Goal: Information Seeking & Learning: Learn about a topic

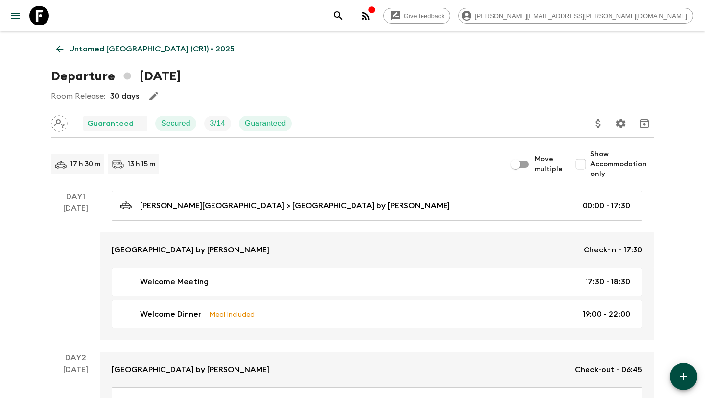
click at [58, 50] on icon at bounding box center [59, 49] width 7 height 7
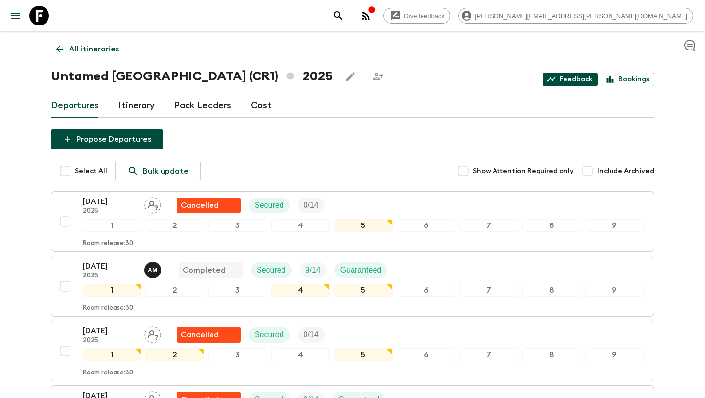
click at [580, 81] on link "Feedback" at bounding box center [570, 79] width 55 height 14
click at [583, 83] on link "Feedback" at bounding box center [570, 79] width 55 height 14
click at [59, 52] on icon at bounding box center [59, 49] width 11 height 11
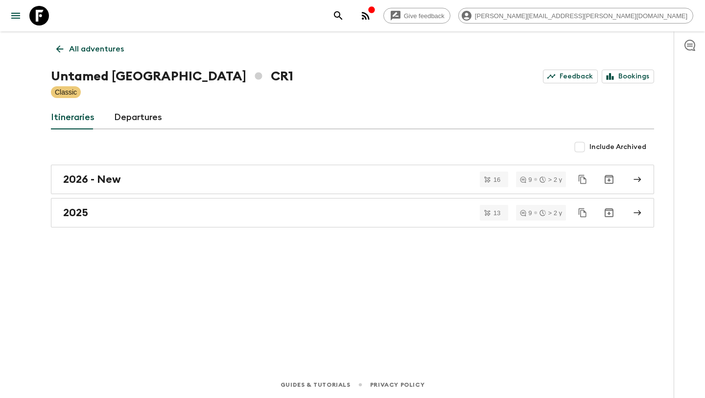
click at [59, 52] on icon at bounding box center [59, 49] width 11 height 11
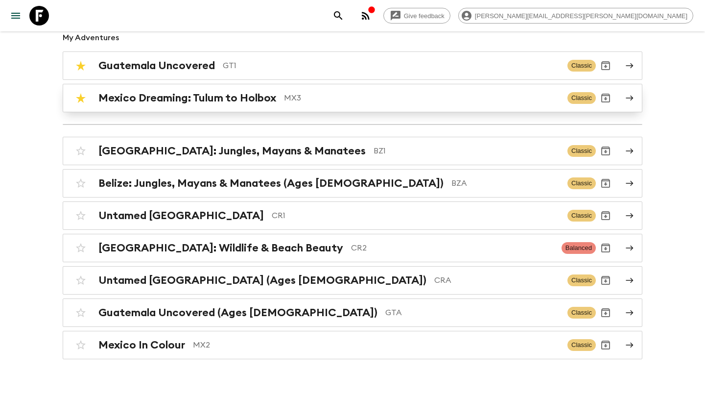
scroll to position [109, 0]
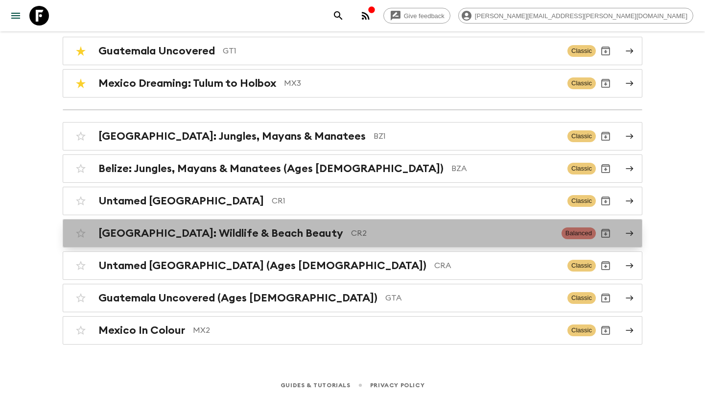
click at [351, 237] on p "CR2" at bounding box center [452, 233] width 203 height 12
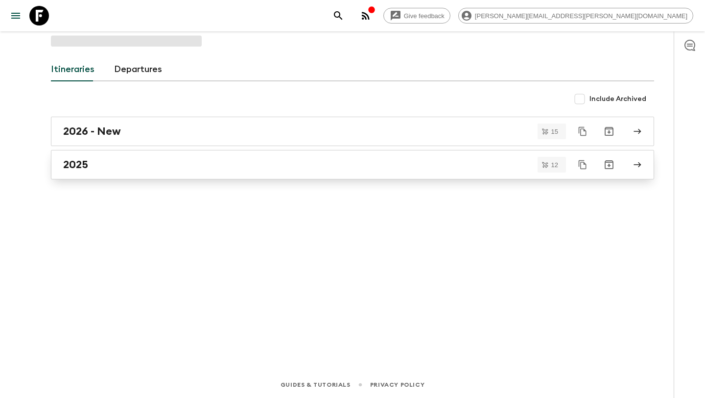
click at [262, 167] on div "2025" at bounding box center [343, 164] width 560 height 13
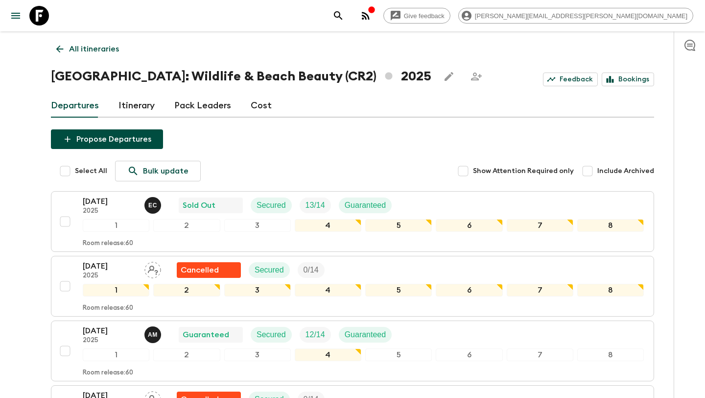
click at [57, 46] on icon at bounding box center [59, 49] width 11 height 11
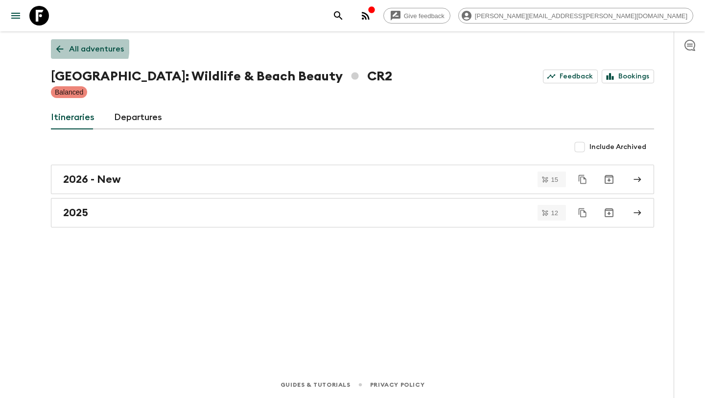
click at [58, 45] on icon at bounding box center [59, 49] width 11 height 11
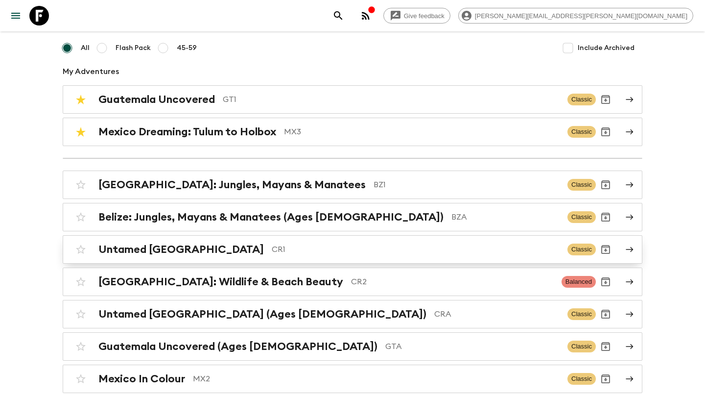
scroll to position [58, 0]
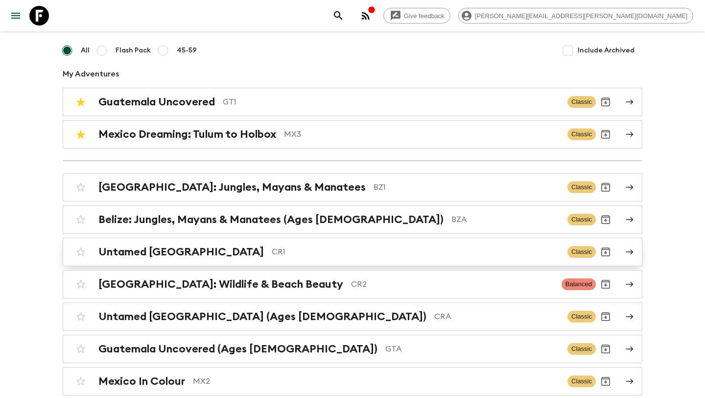
click at [316, 245] on div "Untamed [GEOGRAPHIC_DATA] CR1" at bounding box center [328, 251] width 461 height 13
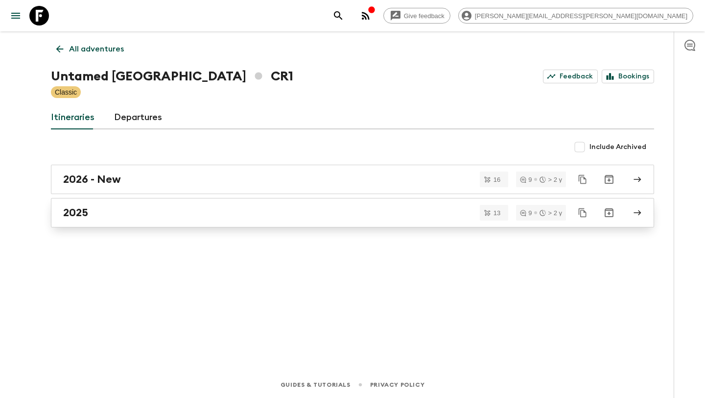
click at [303, 215] on div "2025" at bounding box center [343, 212] width 560 height 13
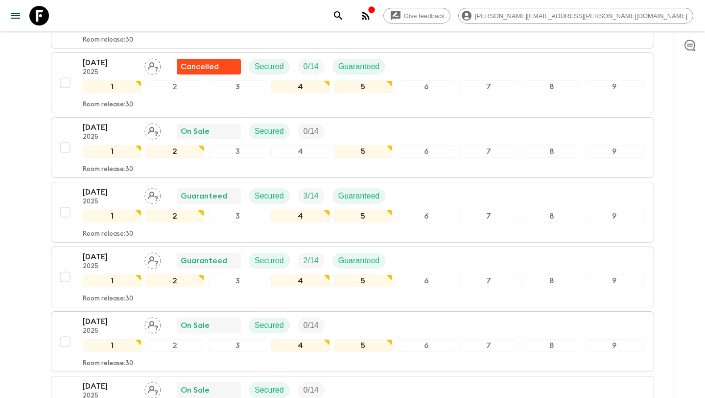
scroll to position [325, 0]
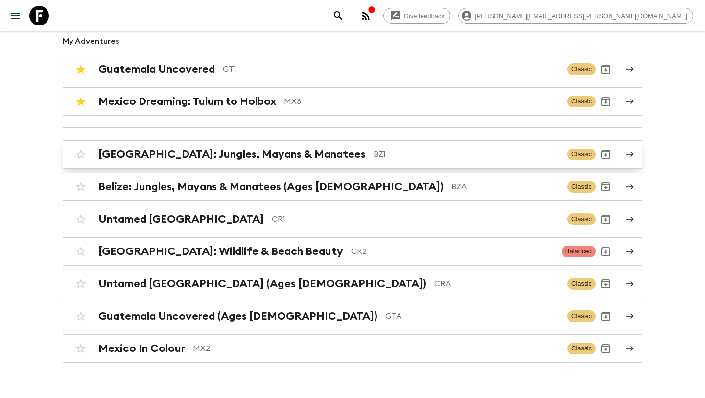
scroll to position [109, 0]
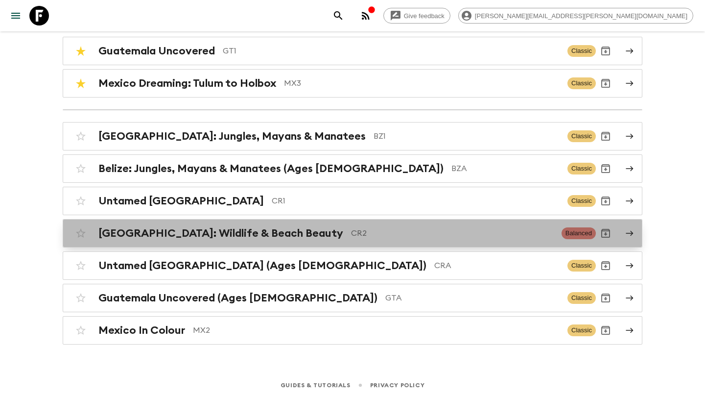
click at [351, 238] on p "CR2" at bounding box center [452, 233] width 203 height 12
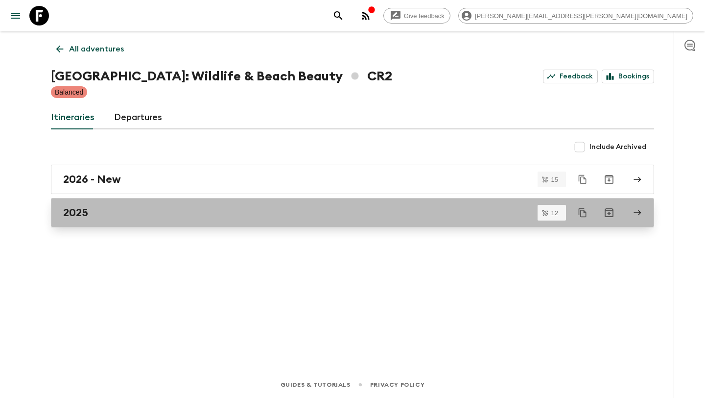
click at [308, 220] on link "2025" at bounding box center [353, 212] width 604 height 29
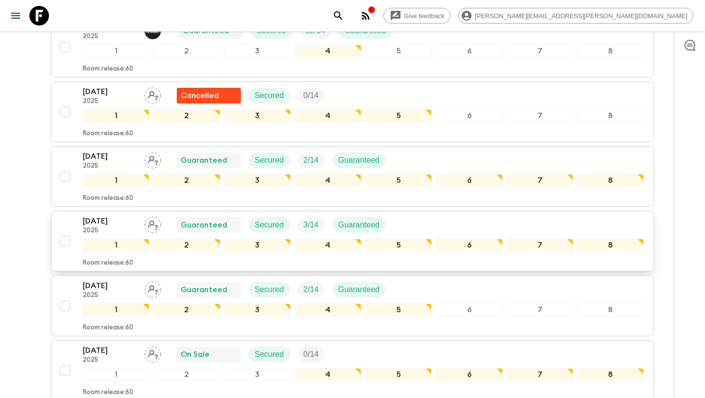
scroll to position [101, 0]
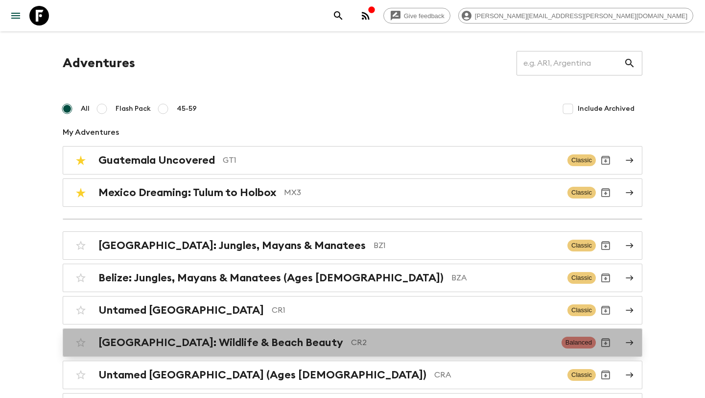
click at [380, 346] on p "CR2" at bounding box center [452, 343] width 203 height 12
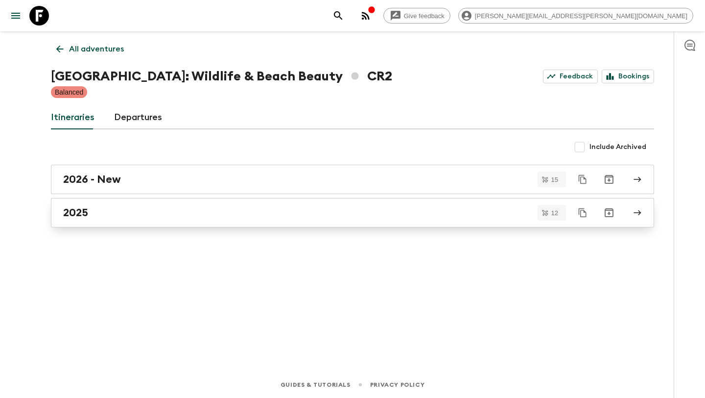
click at [301, 218] on div "2025" at bounding box center [343, 212] width 560 height 13
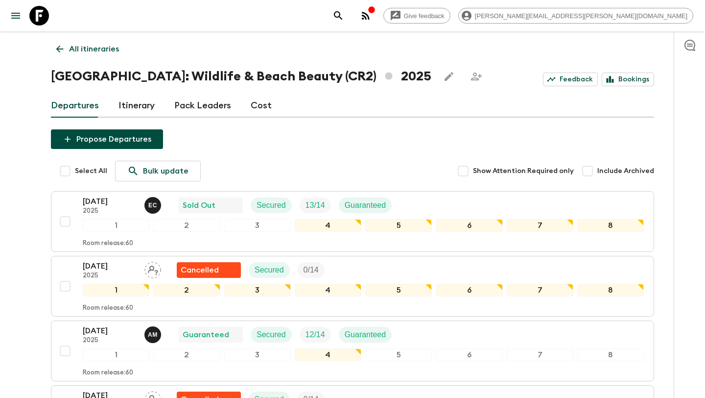
click at [61, 50] on icon at bounding box center [59, 49] width 11 height 11
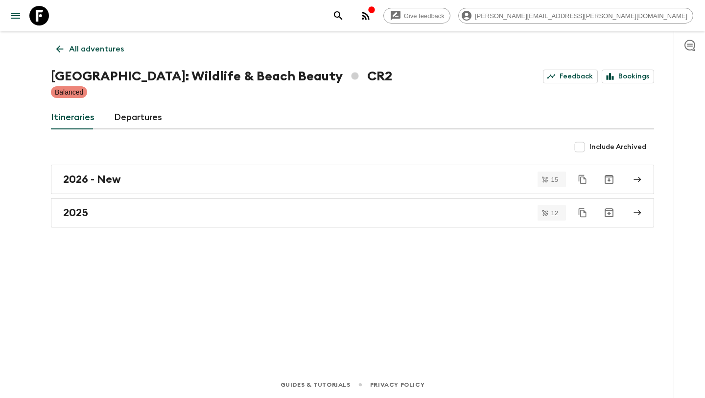
click at [61, 50] on icon at bounding box center [59, 49] width 11 height 11
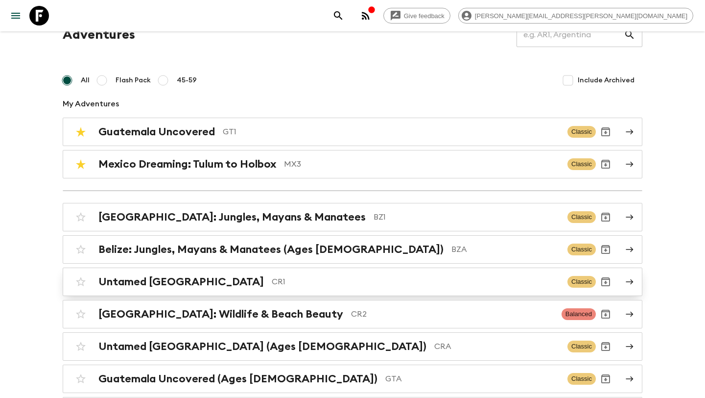
scroll to position [41, 0]
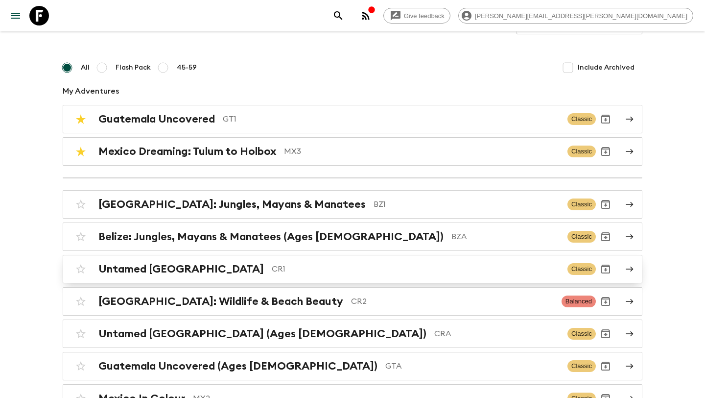
click at [373, 273] on p "CR1" at bounding box center [416, 269] width 288 height 12
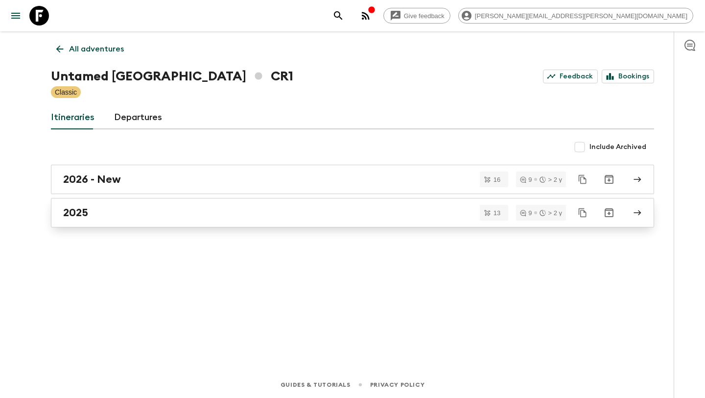
click at [338, 219] on link "2025" at bounding box center [353, 212] width 604 height 29
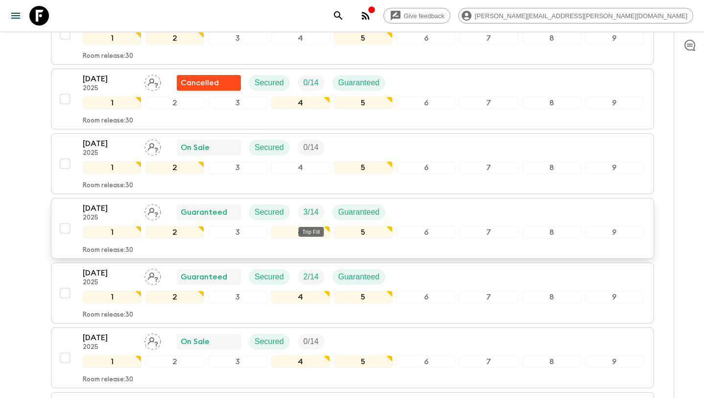
scroll to position [318, 0]
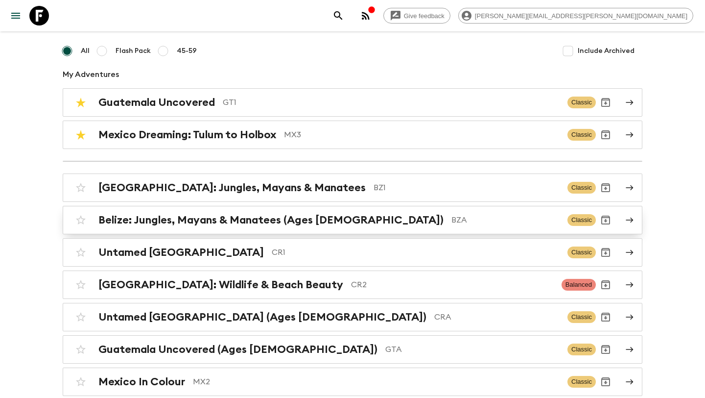
scroll to position [109, 0]
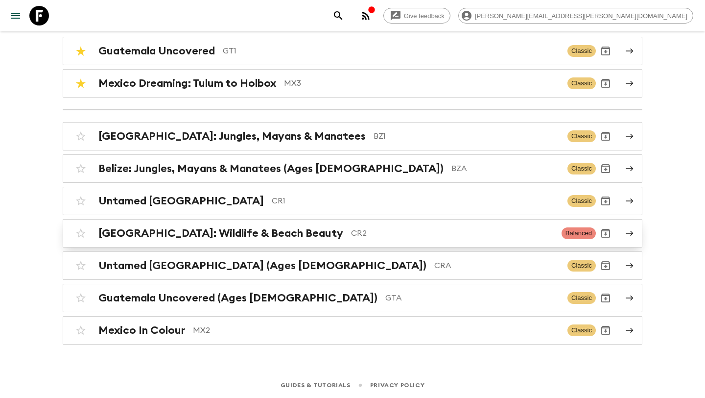
click at [351, 237] on p "CR2" at bounding box center [452, 233] width 203 height 12
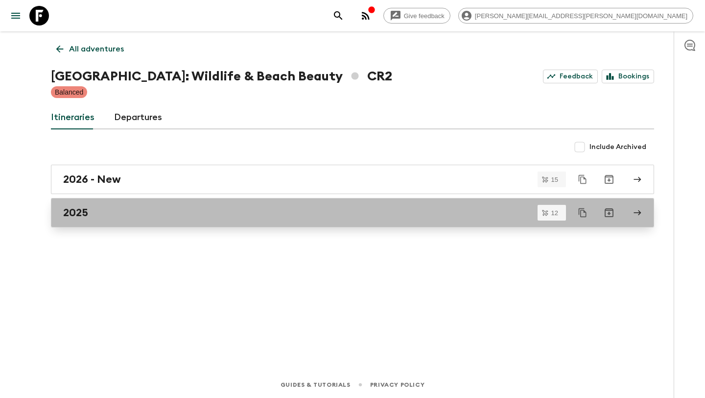
click at [270, 223] on link "2025" at bounding box center [353, 212] width 604 height 29
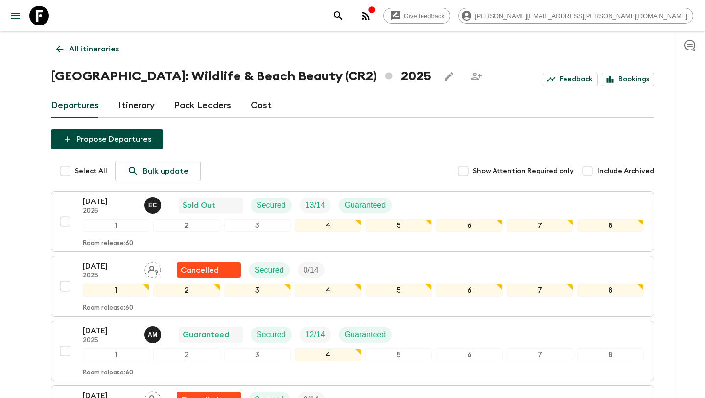
click at [55, 44] on icon at bounding box center [59, 49] width 11 height 11
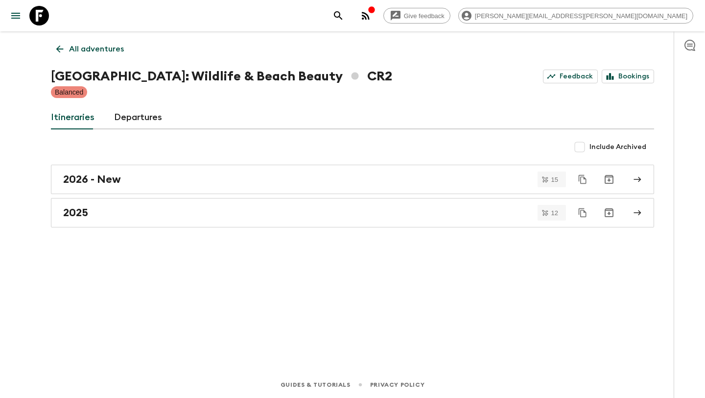
click at [54, 51] on icon at bounding box center [59, 49] width 11 height 11
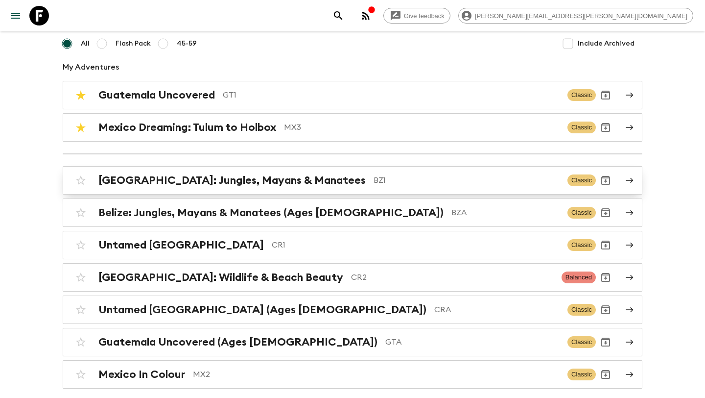
scroll to position [109, 0]
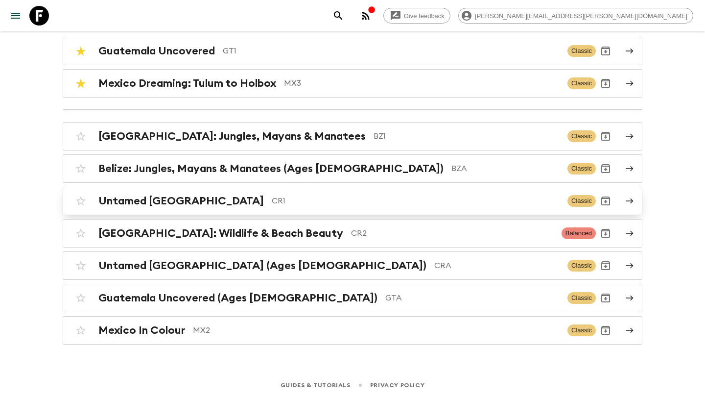
click at [272, 202] on p "CR1" at bounding box center [416, 201] width 288 height 12
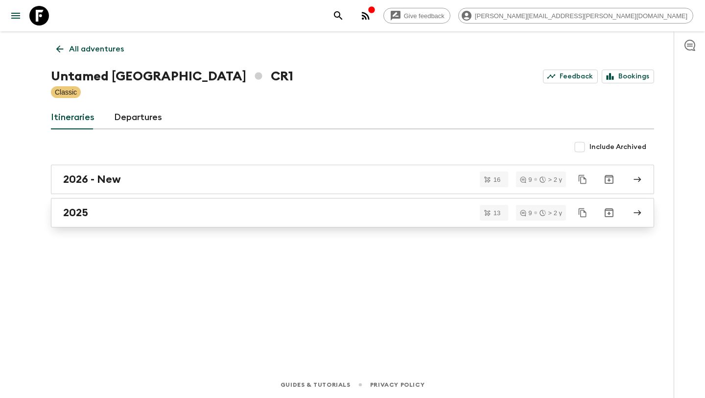
click at [250, 216] on div "2025" at bounding box center [343, 212] width 560 height 13
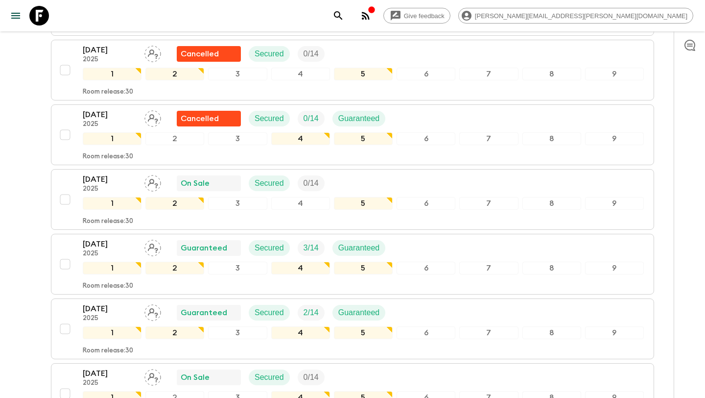
scroll to position [279, 0]
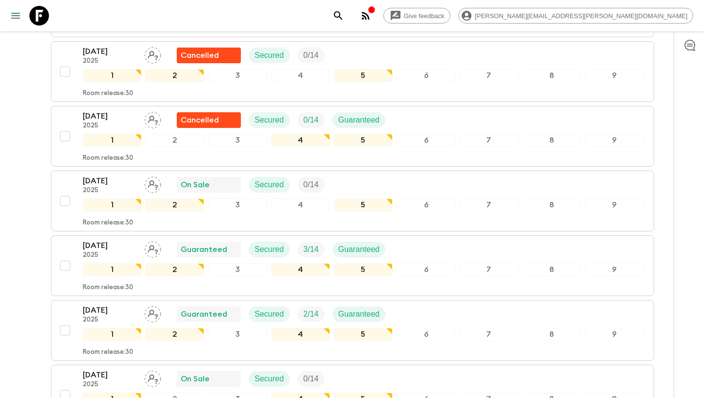
click at [18, 19] on icon "menu" at bounding box center [16, 16] width 12 height 12
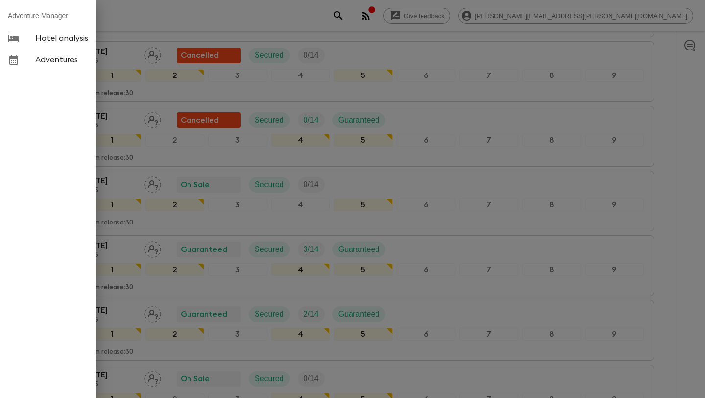
click at [130, 6] on div at bounding box center [352, 199] width 705 height 398
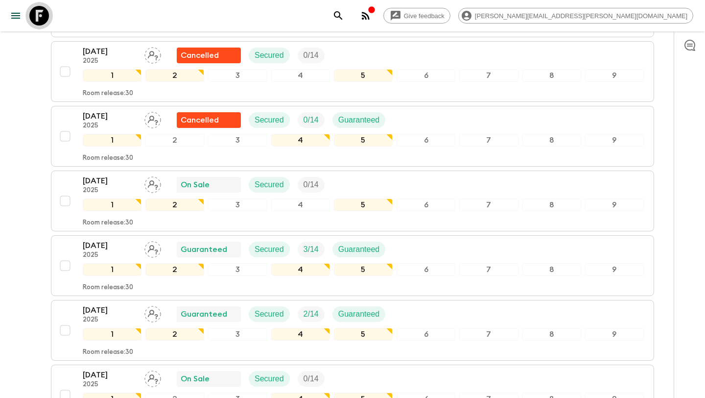
click at [39, 15] on icon at bounding box center [39, 16] width 20 height 20
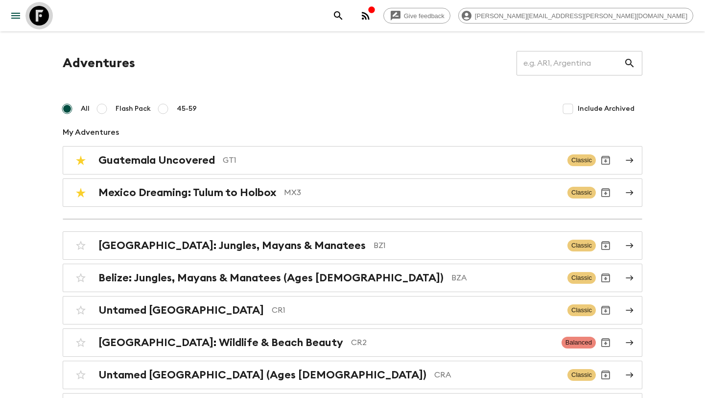
click at [40, 22] on icon at bounding box center [39, 16] width 20 height 20
